Goal: Information Seeking & Learning: Learn about a topic

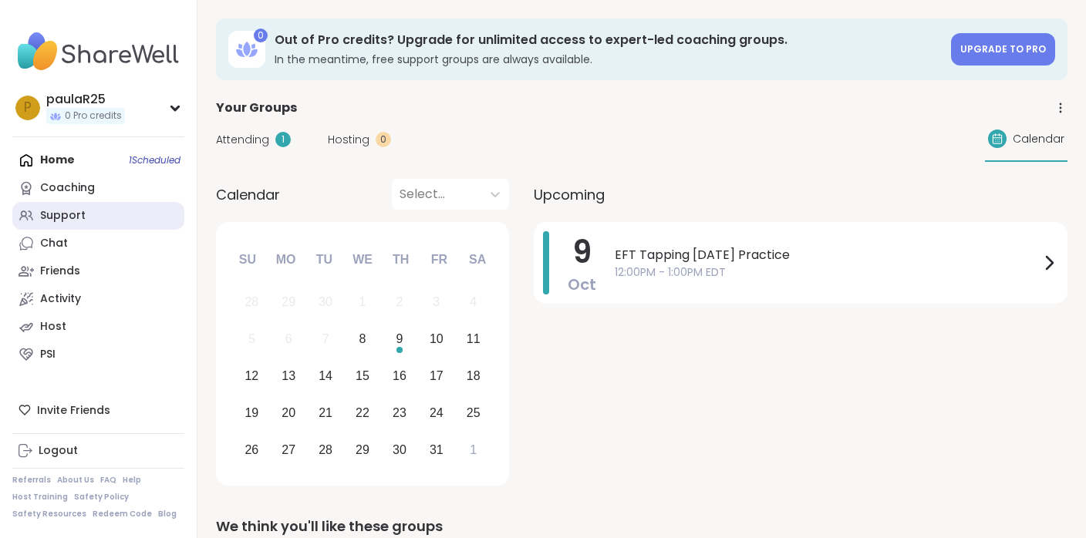
click at [126, 215] on link "Support" at bounding box center [98, 216] width 172 height 28
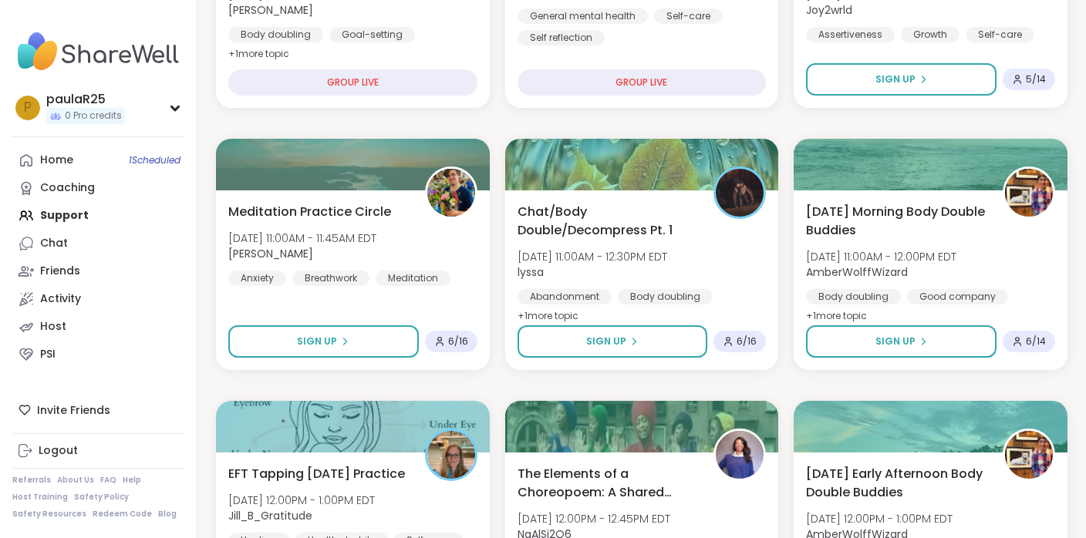
scroll to position [346, 0]
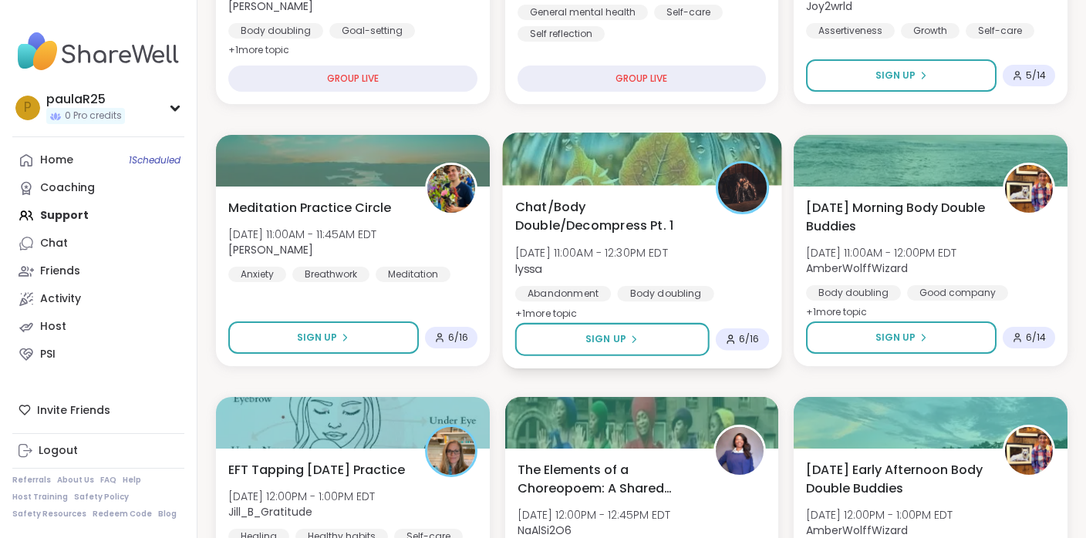
click at [582, 217] on span "Chat/Body Double/Decompress Pt. 1" at bounding box center [605, 216] width 183 height 38
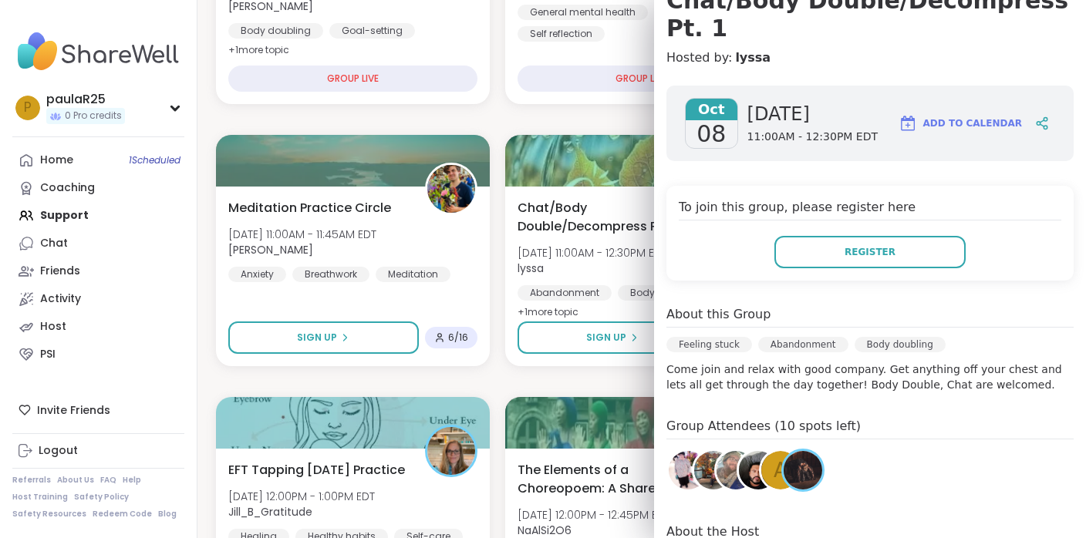
scroll to position [175, 0]
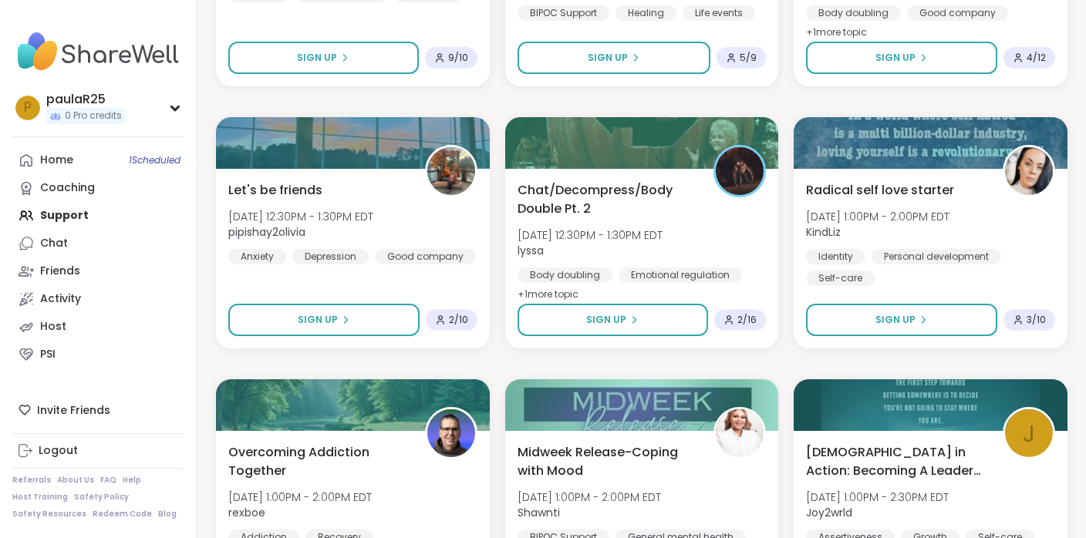
scroll to position [890, 0]
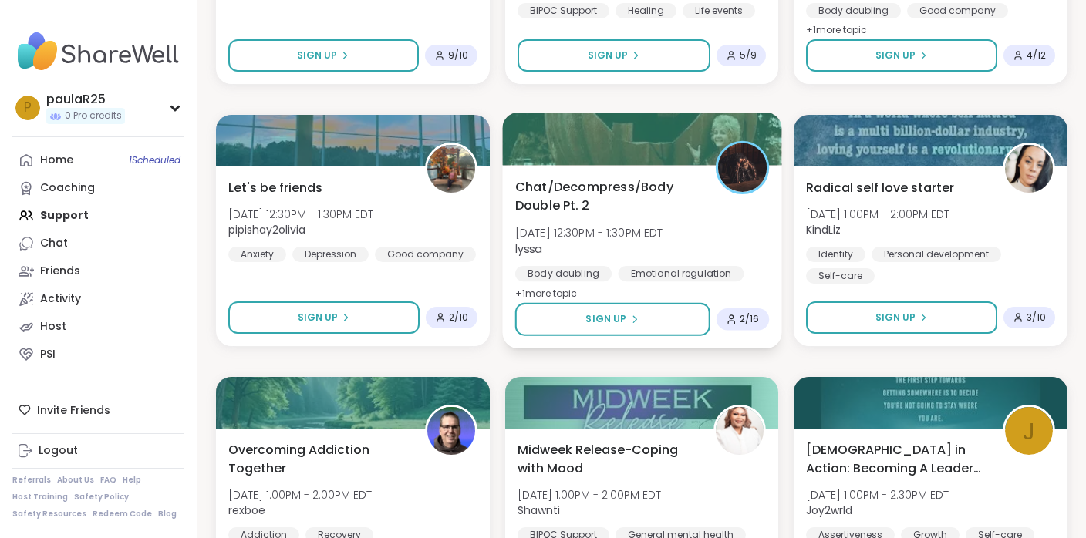
click at [582, 217] on div "Chat/Decompress/Body Double Pt. 2 Wed, Oct 08 | 12:30PM - 1:30PM EDT lyssa Body…" at bounding box center [641, 240] width 254 height 126
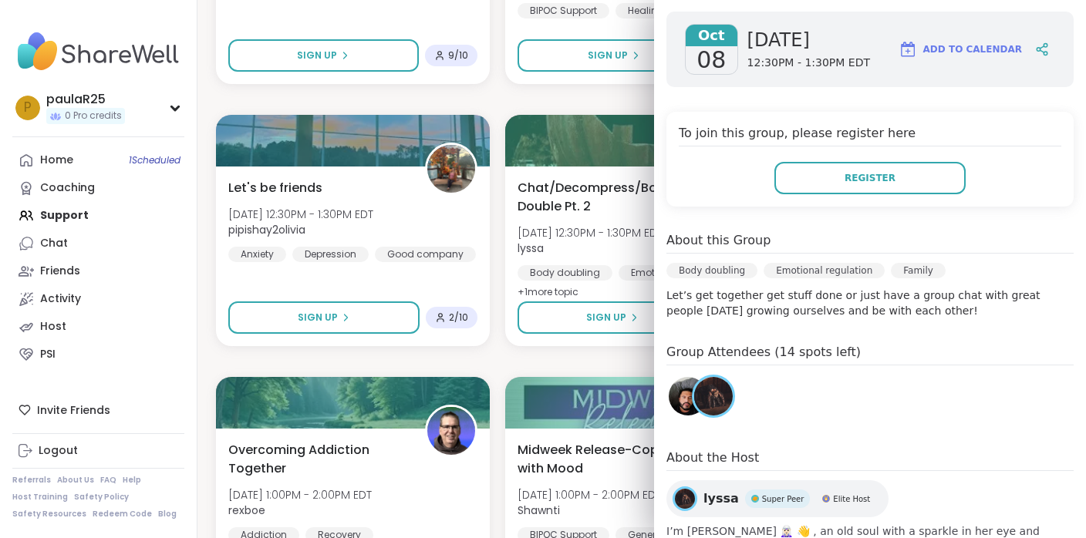
scroll to position [245, 0]
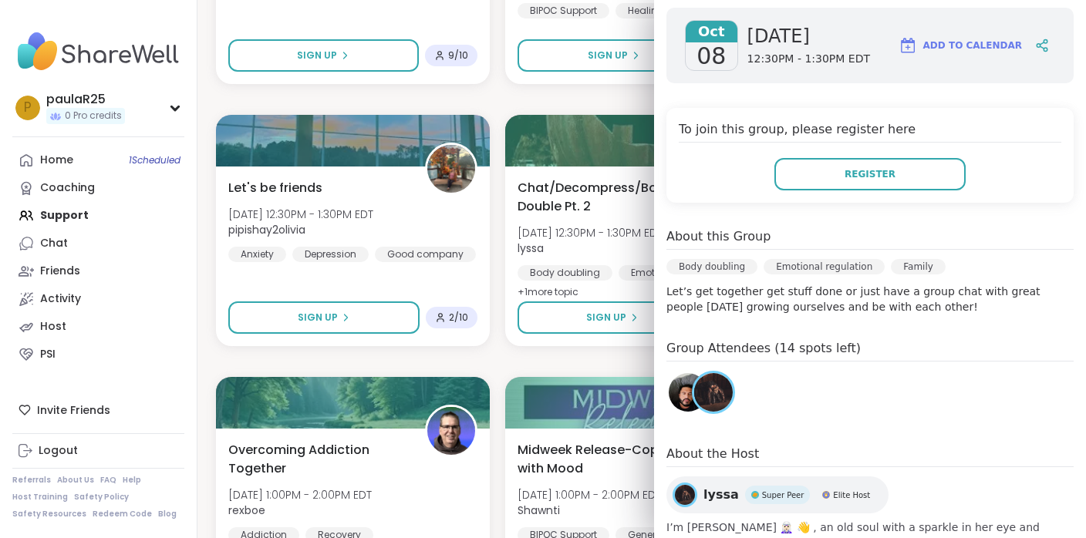
click at [681, 373] on img at bounding box center [688, 392] width 39 height 39
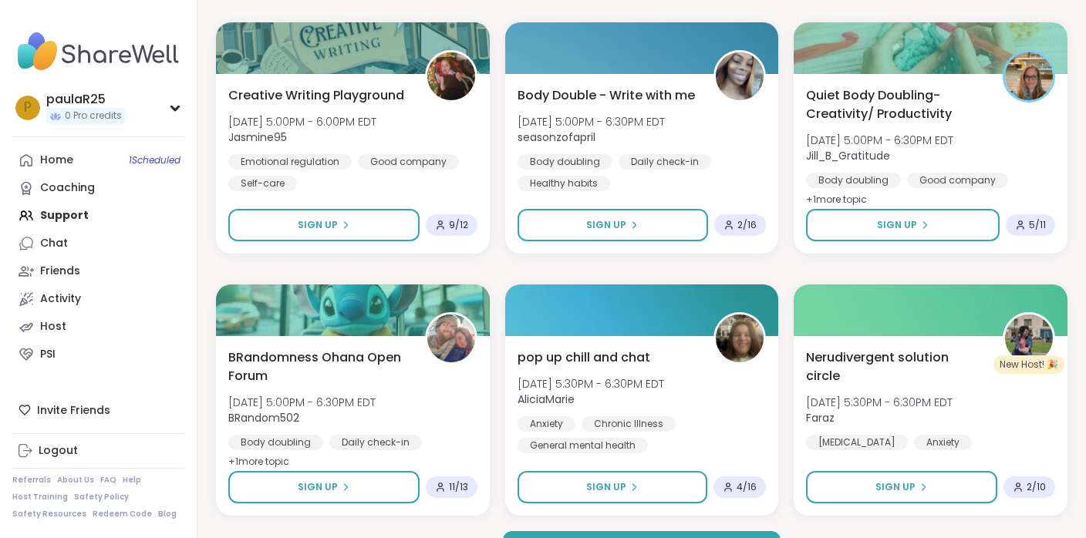
scroll to position [2859, 0]
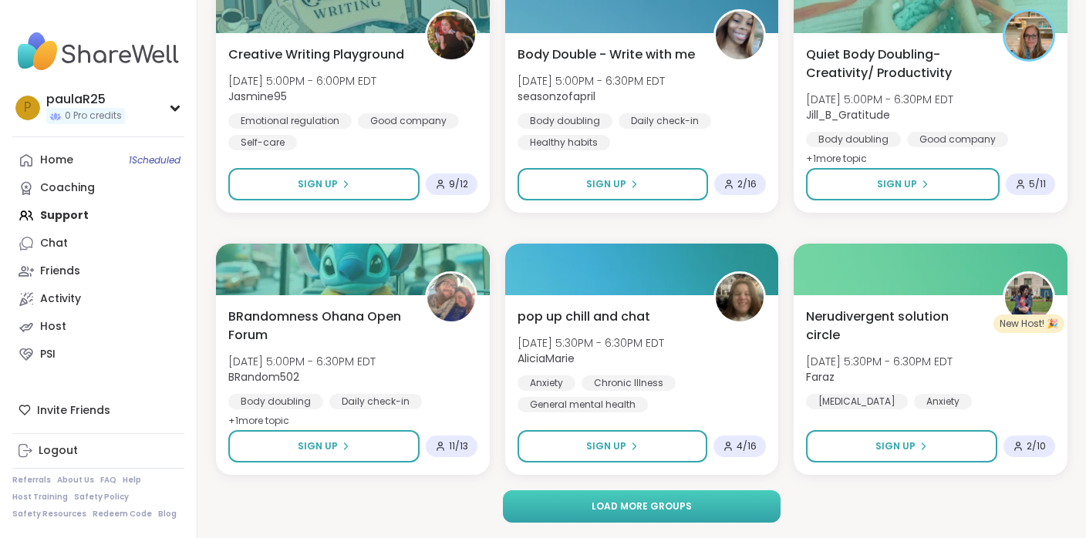
click at [717, 502] on button "Load more groups" at bounding box center [642, 507] width 278 height 32
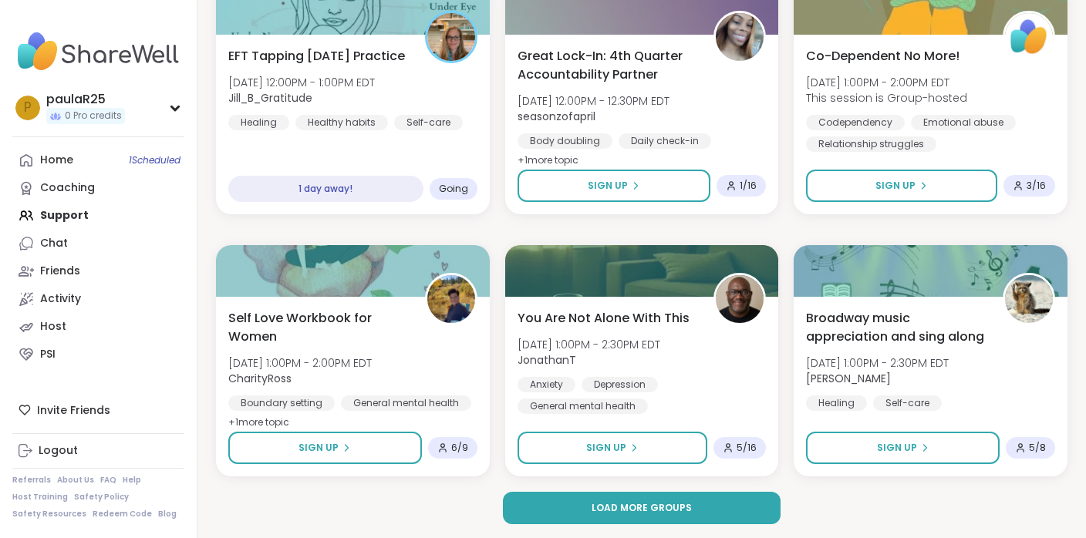
scroll to position [6006, 0]
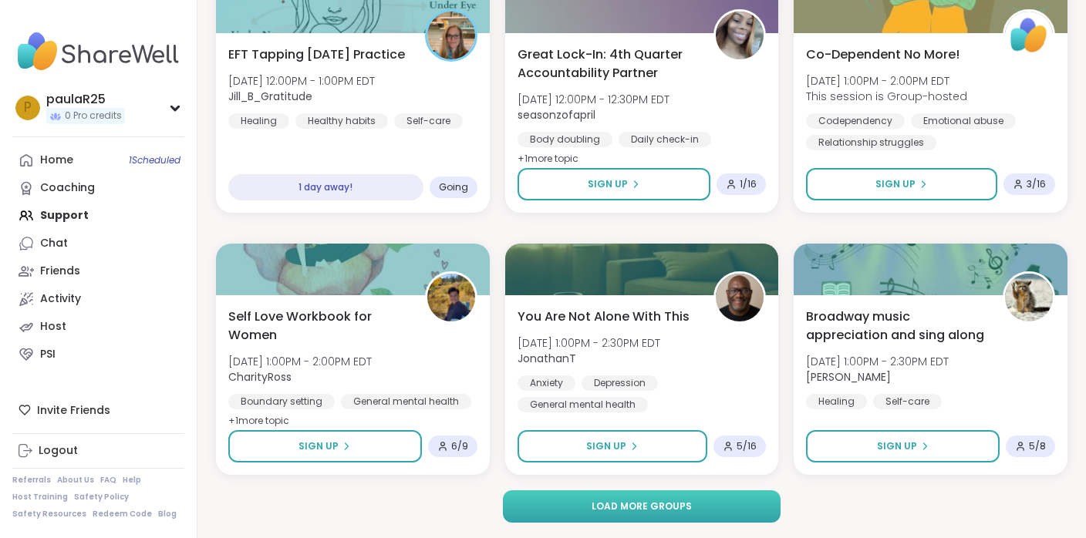
click at [737, 513] on button "Load more groups" at bounding box center [642, 507] width 278 height 32
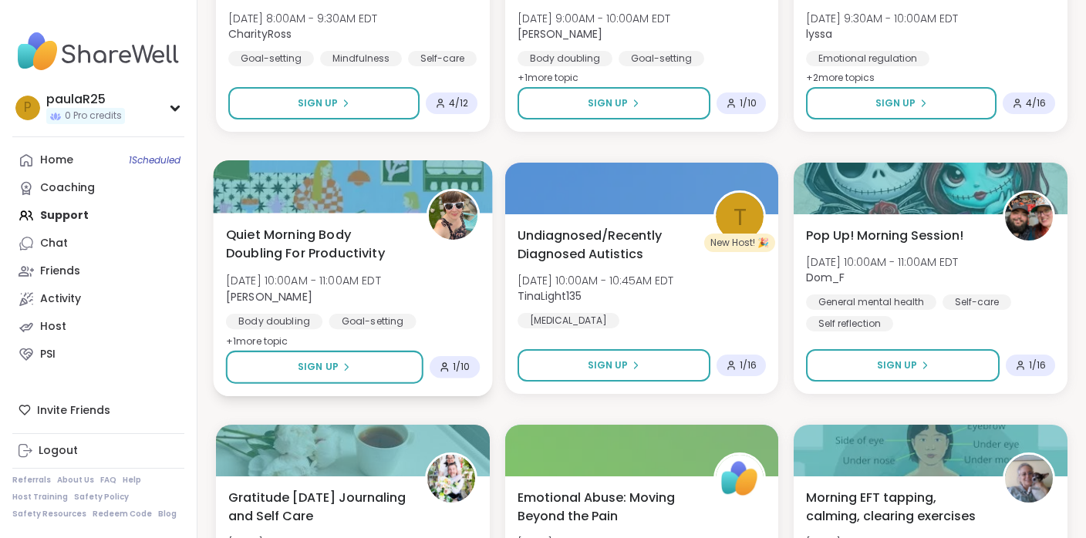
scroll to position [9021, 0]
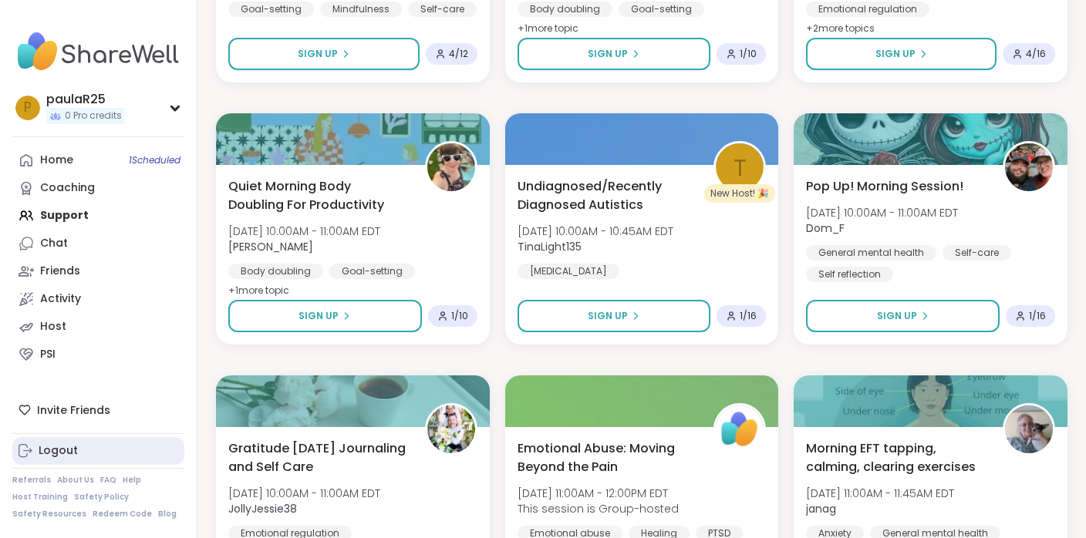
click at [77, 451] on link "Logout" at bounding box center [98, 451] width 172 height 28
